Goal: Task Accomplishment & Management: Manage account settings

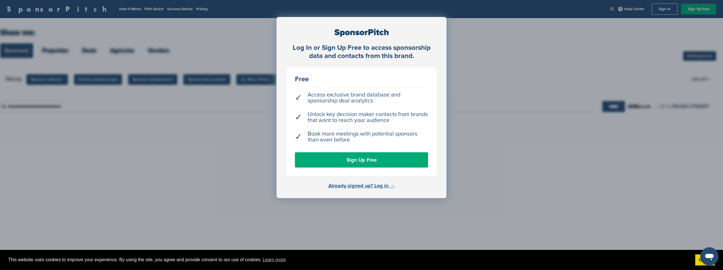
click at [374, 187] on link "Already signed up? Log in →" at bounding box center [362, 186] width 67 height 6
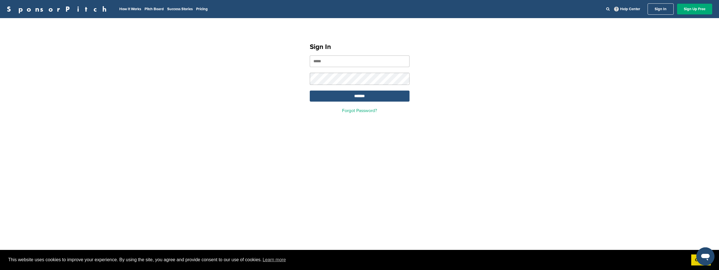
type input "**********"
click at [357, 99] on input "*******" at bounding box center [360, 96] width 100 height 11
